Goal: Contribute content: Add original content to the website for others to see

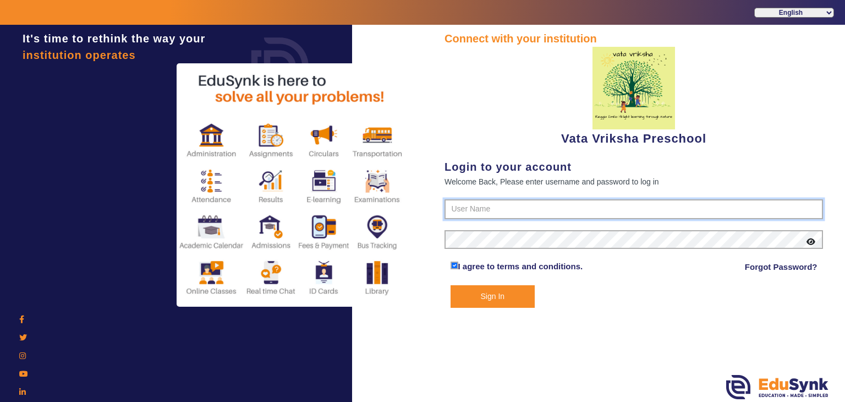
type input "9074270829"
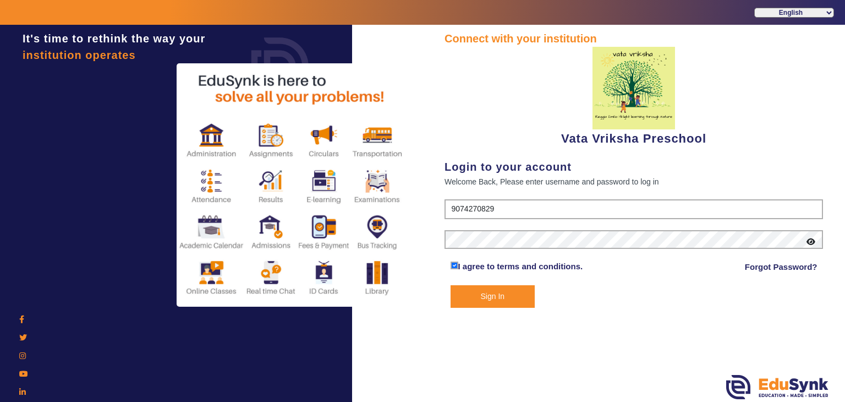
click at [498, 297] on button "Sign In" at bounding box center [493, 296] width 85 height 23
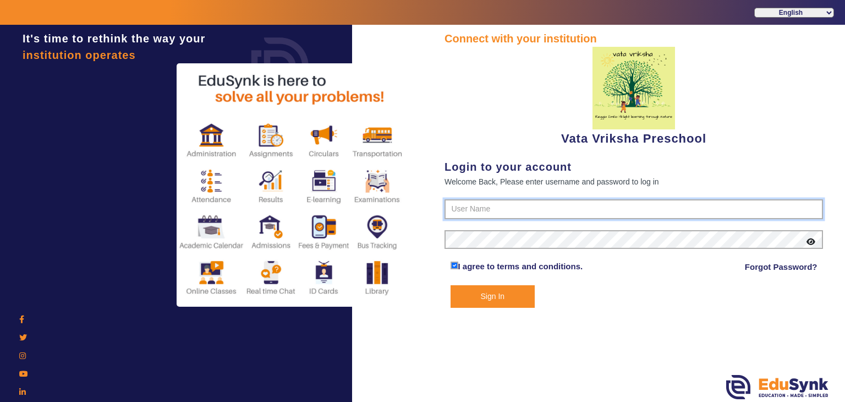
type input "9074270829"
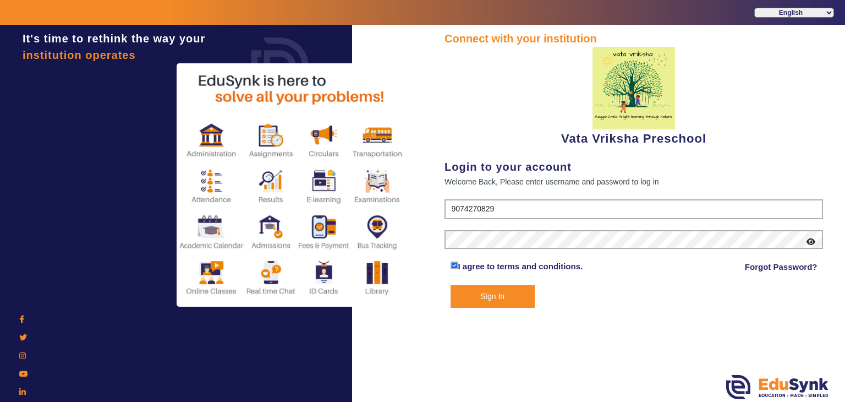
click at [508, 295] on button "Sign In" at bounding box center [493, 296] width 85 height 23
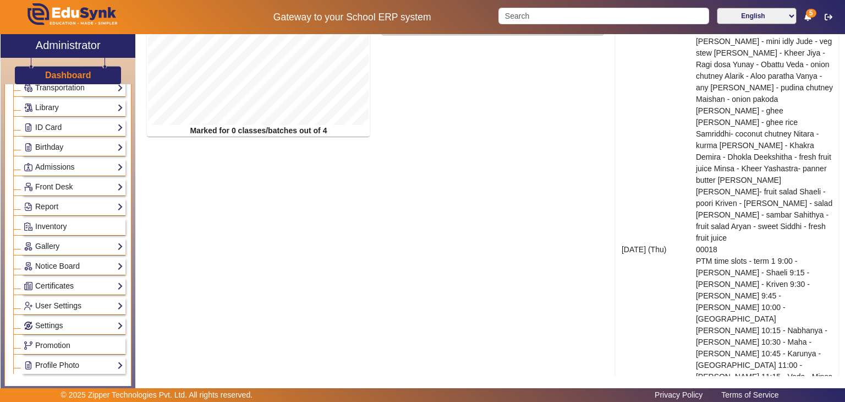
scroll to position [165, 0]
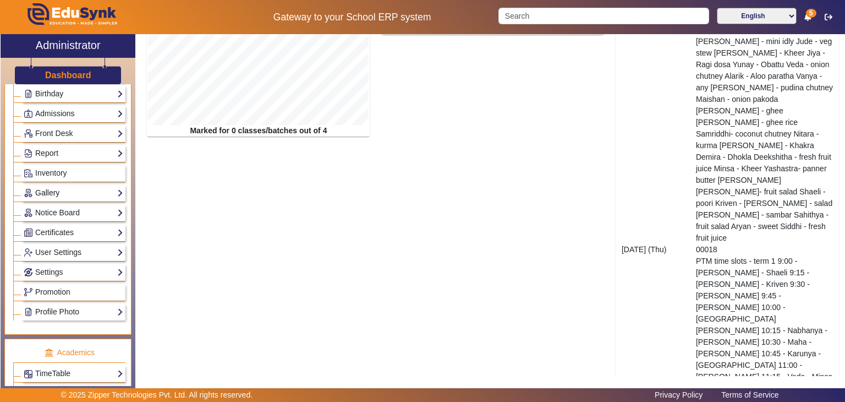
click at [65, 187] on link "Gallery" at bounding box center [74, 193] width 100 height 13
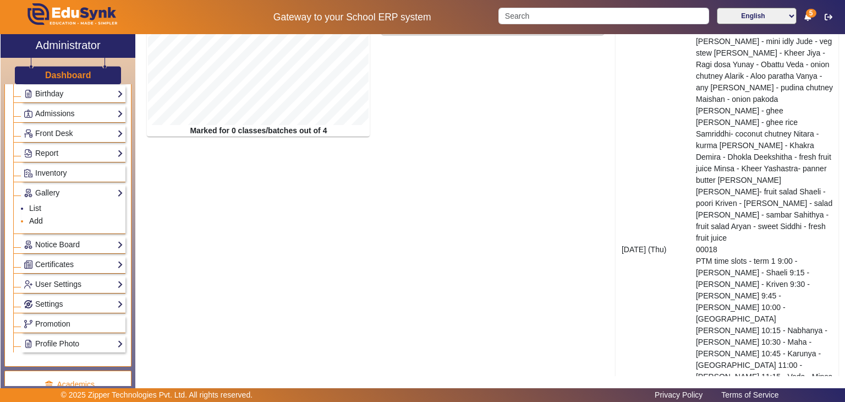
click at [37, 220] on link "Add" at bounding box center [36, 220] width 14 height 9
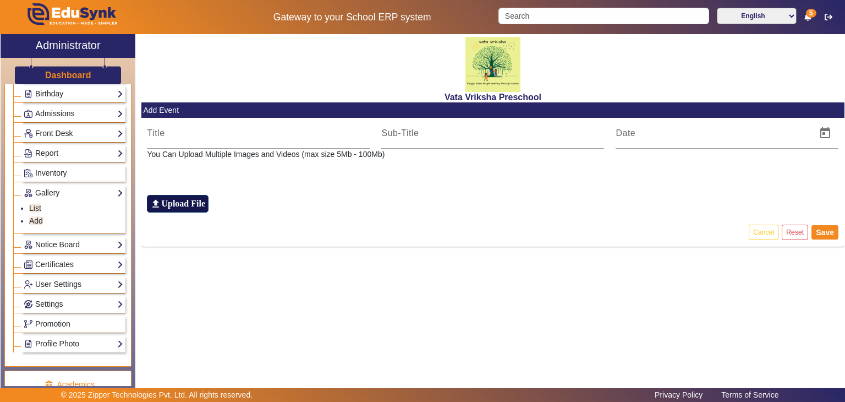
click at [181, 201] on h6 "Upload File" at bounding box center [183, 203] width 44 height 10
click at [0, 0] on input "file_upload Upload File" at bounding box center [0, 0] width 0 height 0
click at [183, 205] on h6 "Upload File" at bounding box center [183, 203] width 44 height 10
click at [0, 0] on input "file_upload Upload File" at bounding box center [0, 0] width 0 height 0
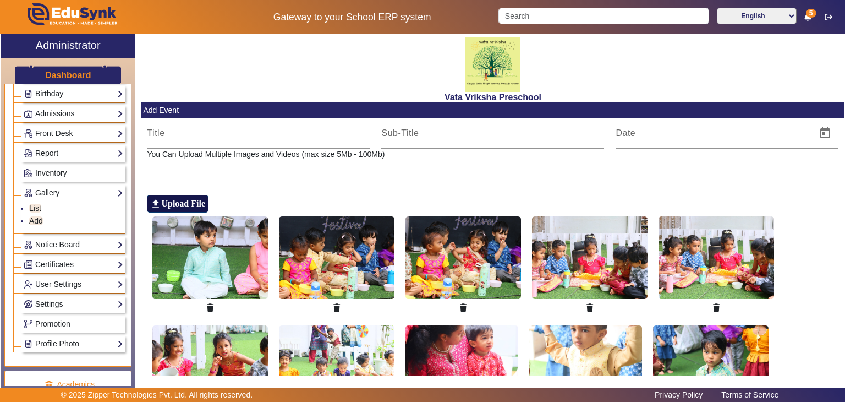
click at [192, 199] on h6 "Upload File" at bounding box center [183, 203] width 44 height 10
click at [0, 0] on input "file_upload Upload File" at bounding box center [0, 0] width 0 height 0
click at [174, 201] on h6 "Upload File" at bounding box center [183, 203] width 44 height 10
click at [201, 201] on h6 "Upload File" at bounding box center [183, 203] width 44 height 10
click at [0, 0] on input "file_upload Upload File" at bounding box center [0, 0] width 0 height 0
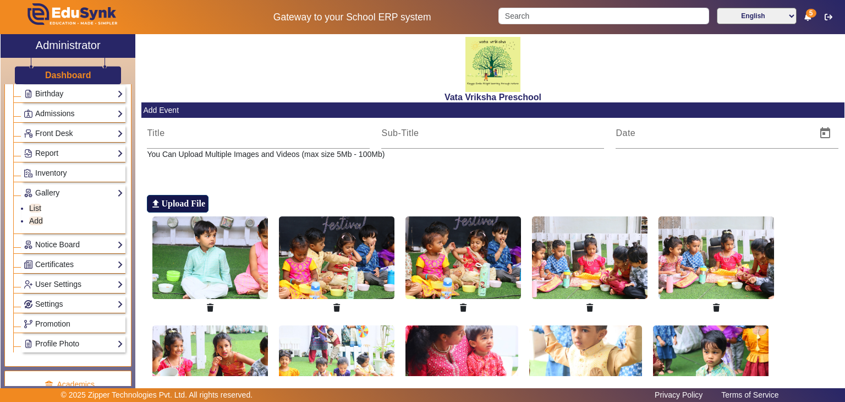
click at [189, 204] on h6 "Upload File" at bounding box center [183, 203] width 44 height 10
click at [0, 0] on input "file_upload Upload File" at bounding box center [0, 0] width 0 height 0
